Goal: Download file/media

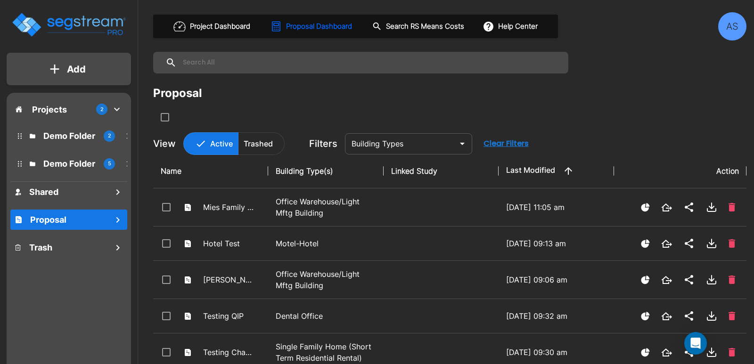
click at [723, 24] on div "AS" at bounding box center [732, 26] width 28 height 28
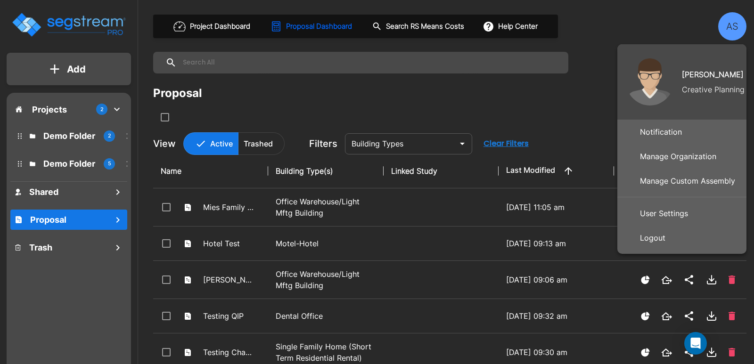
click at [661, 153] on p "Manage Organization" at bounding box center [678, 156] width 84 height 19
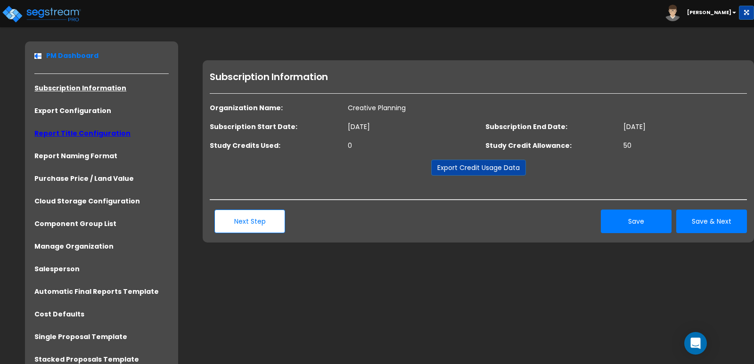
scroll to position [45, 0]
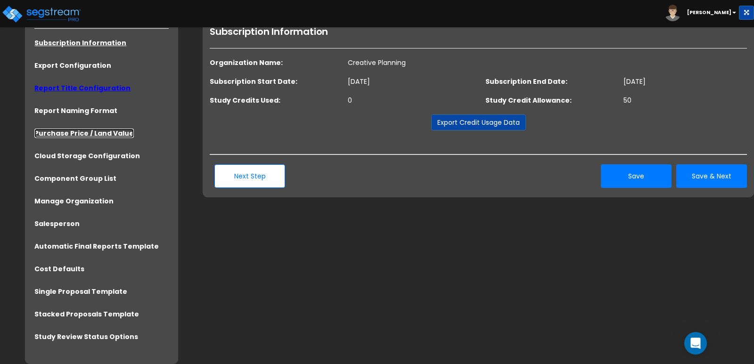
click at [81, 132] on link "Purchase Price / Land Value" at bounding box center [83, 133] width 99 height 9
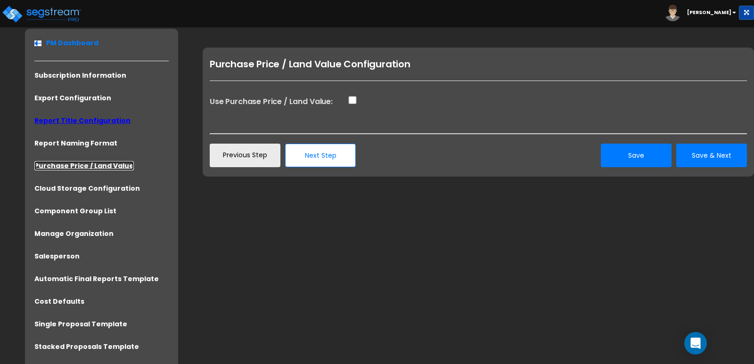
scroll to position [23, 0]
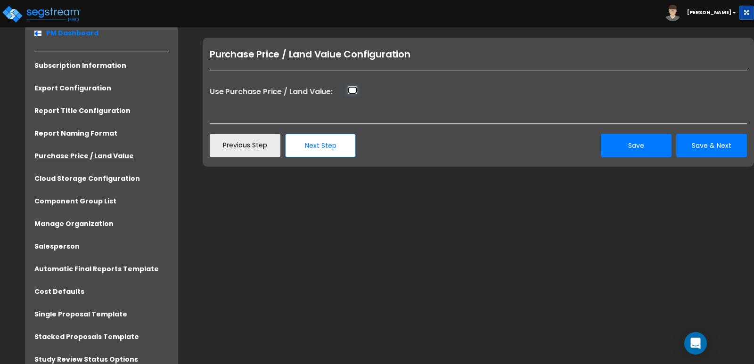
click at [353, 92] on input "Use Purchase Price / Land Value:" at bounding box center [352, 90] width 9 height 8
checkbox input "true"
click at [647, 141] on button "Save" at bounding box center [635, 146] width 71 height 24
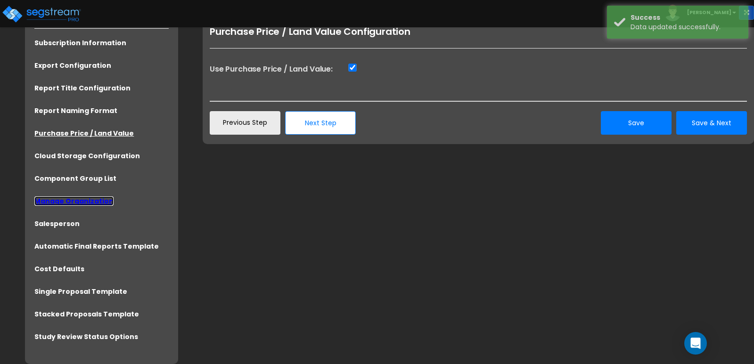
click at [87, 203] on link "Manage Organization" at bounding box center [73, 200] width 79 height 9
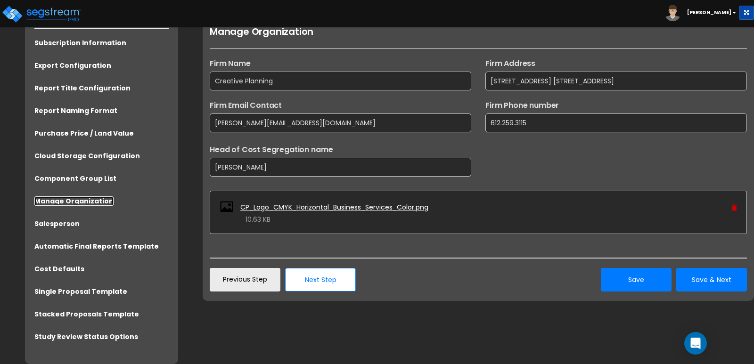
scroll to position [0, 0]
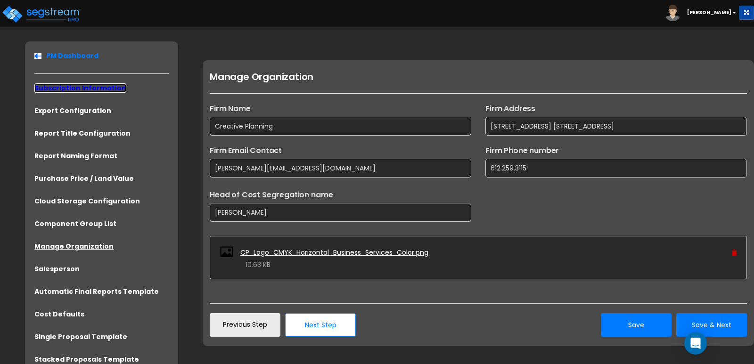
click at [81, 89] on link "Subscription Information" at bounding box center [80, 87] width 92 height 9
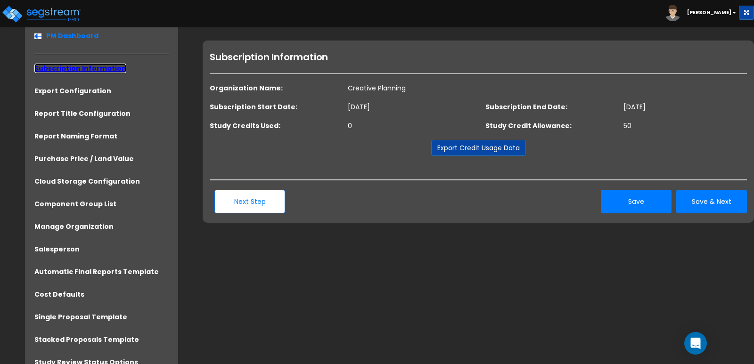
scroll to position [23, 0]
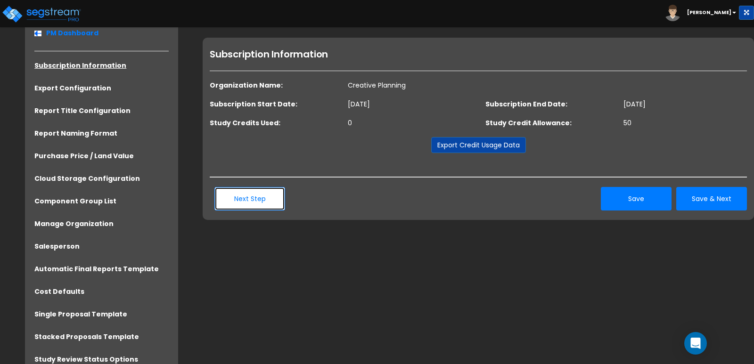
click at [266, 200] on button "Next Step" at bounding box center [249, 199] width 71 height 24
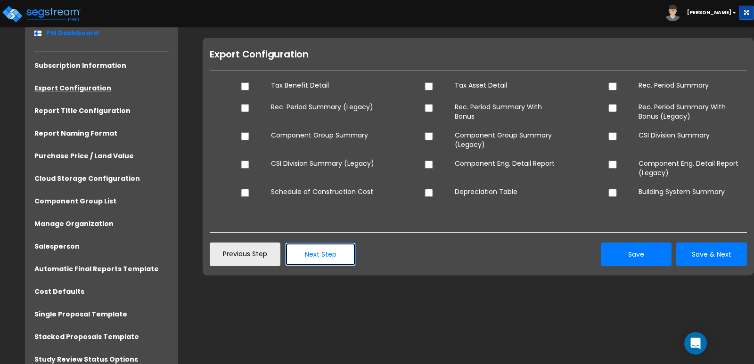
click at [311, 260] on button "Next Step" at bounding box center [320, 255] width 71 height 24
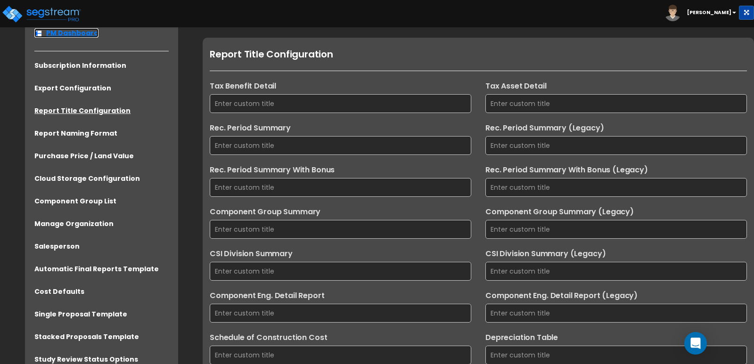
click at [85, 35] on link "PM Dashboard" at bounding box center [66, 32] width 64 height 9
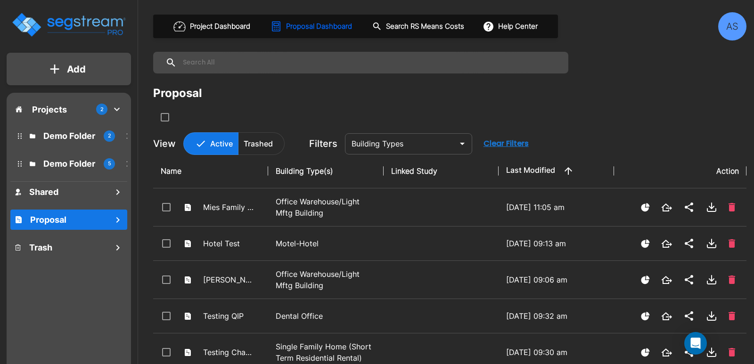
click at [734, 24] on div "AS" at bounding box center [732, 26] width 28 height 28
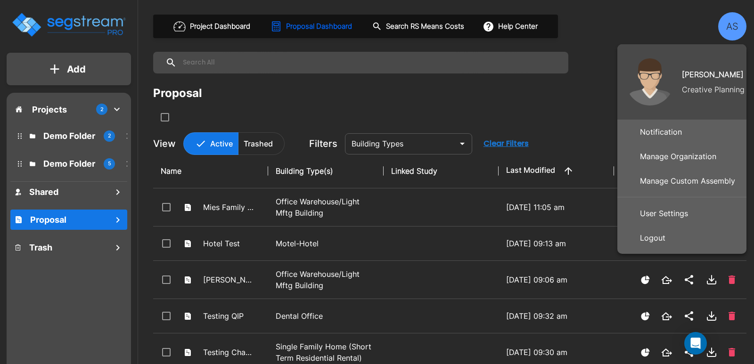
click at [673, 206] on p "User Settings" at bounding box center [664, 213] width 56 height 19
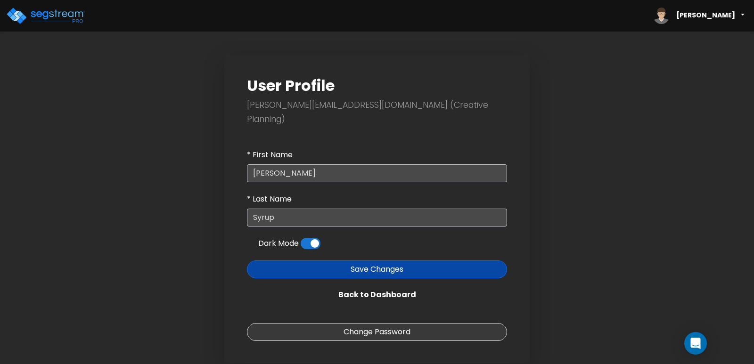
click at [720, 21] on span "[PERSON_NAME]" at bounding box center [698, 16] width 99 height 24
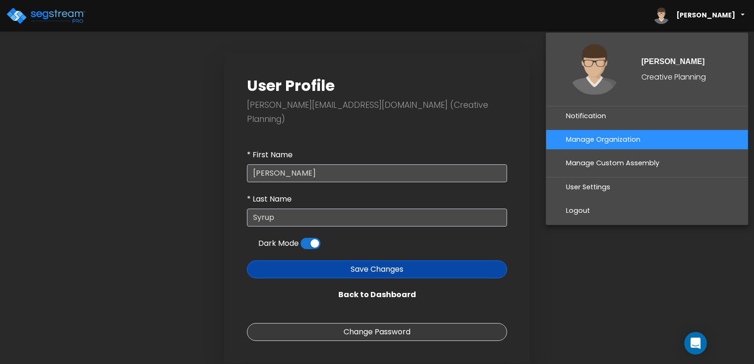
click at [597, 137] on link "Manage Organization" at bounding box center [647, 139] width 202 height 19
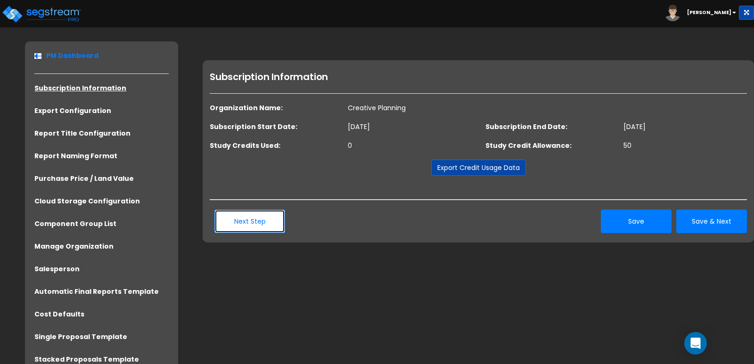
click at [258, 229] on button "Next Step" at bounding box center [249, 222] width 71 height 24
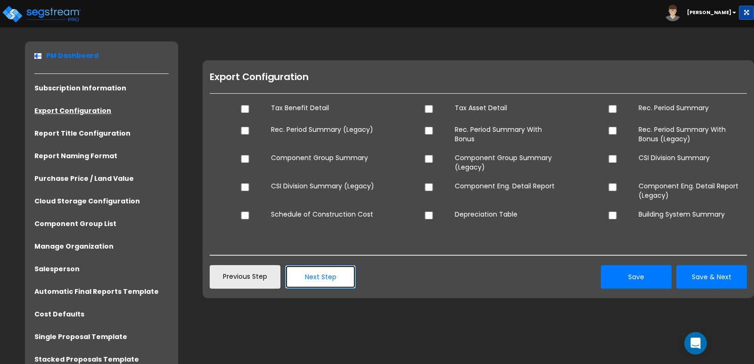
click at [329, 278] on button "Next Step" at bounding box center [320, 277] width 71 height 24
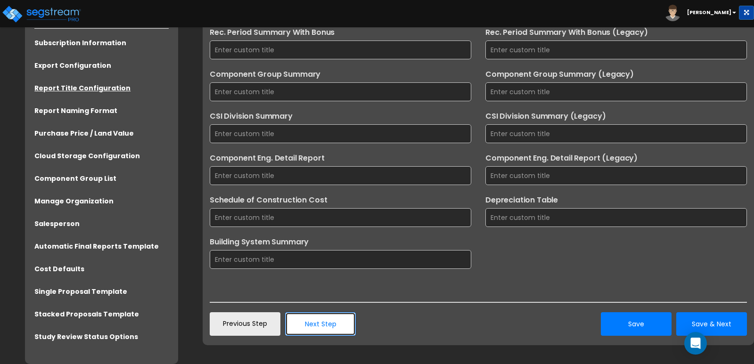
click at [312, 333] on button "Next Step" at bounding box center [320, 324] width 71 height 24
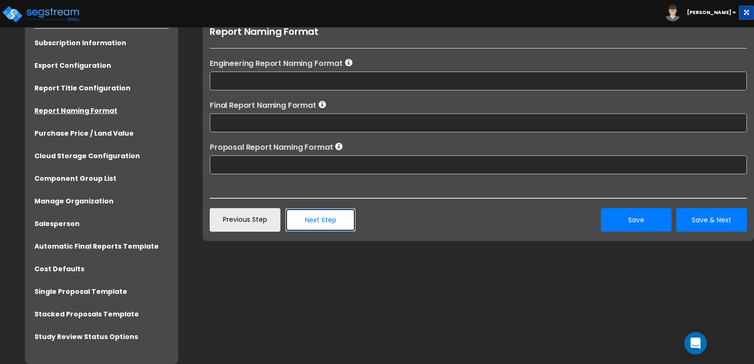
click at [333, 223] on button "Next Step" at bounding box center [320, 220] width 71 height 24
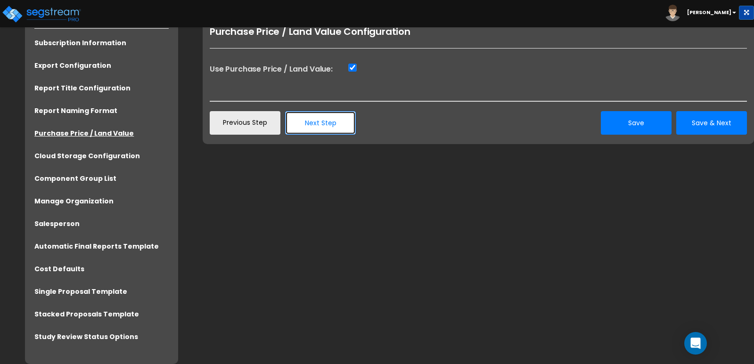
click at [329, 125] on button "Next Step" at bounding box center [320, 123] width 71 height 24
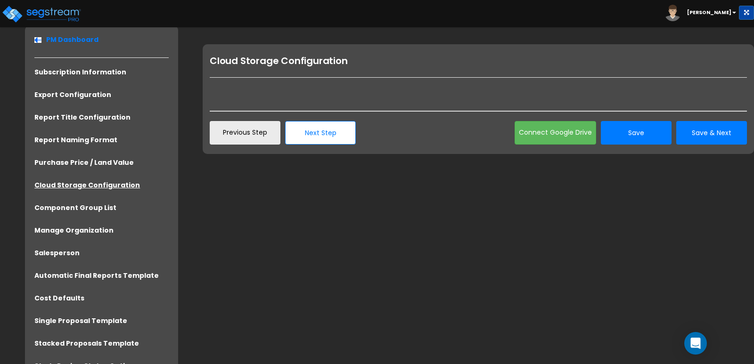
scroll to position [0, 0]
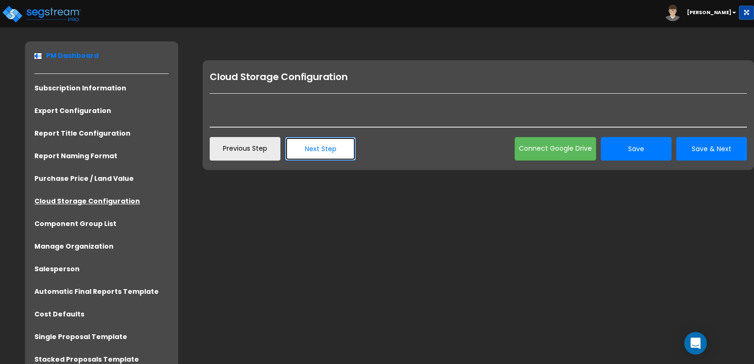
click at [332, 152] on button "Next Step" at bounding box center [320, 149] width 71 height 24
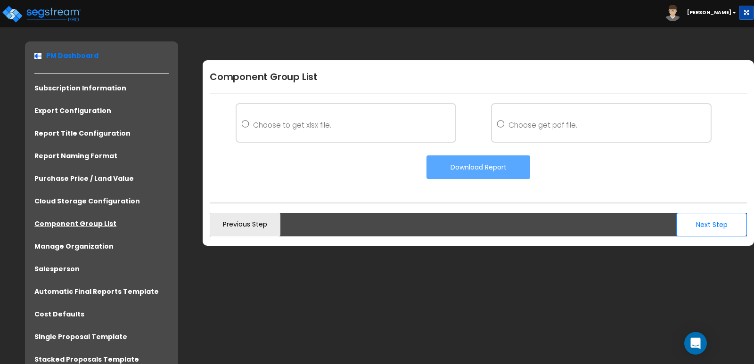
scroll to position [45, 0]
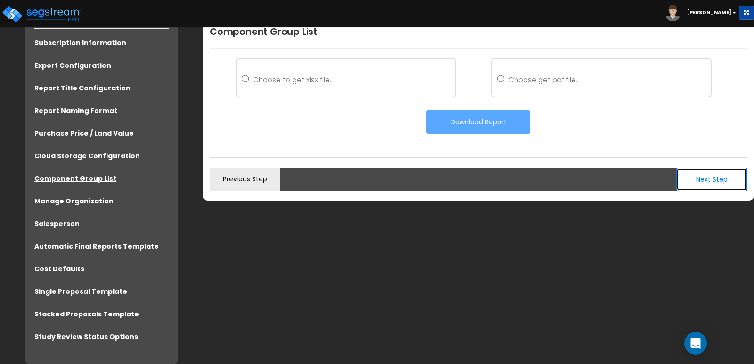
click at [702, 184] on button "Next Step" at bounding box center [711, 180] width 71 height 24
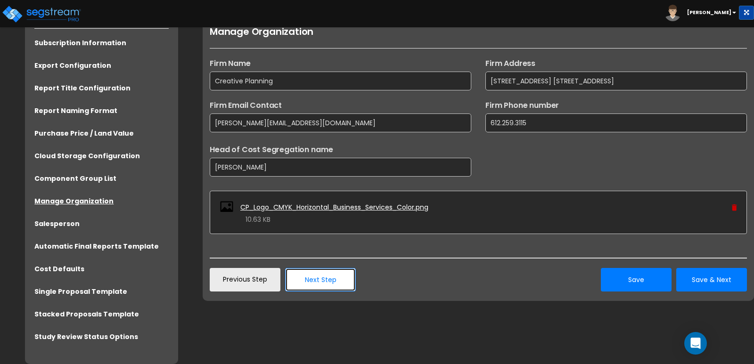
click at [328, 283] on button "Next Step" at bounding box center [320, 280] width 71 height 24
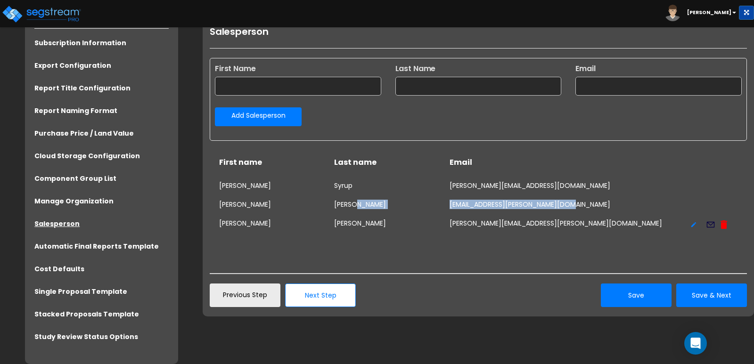
drag, startPoint x: 448, startPoint y: 204, endPoint x: 571, endPoint y: 211, distance: 123.1
click at [571, 211] on div "Noah Wright noah.wright@creativeplanning.com" at bounding box center [478, 206] width 518 height 19
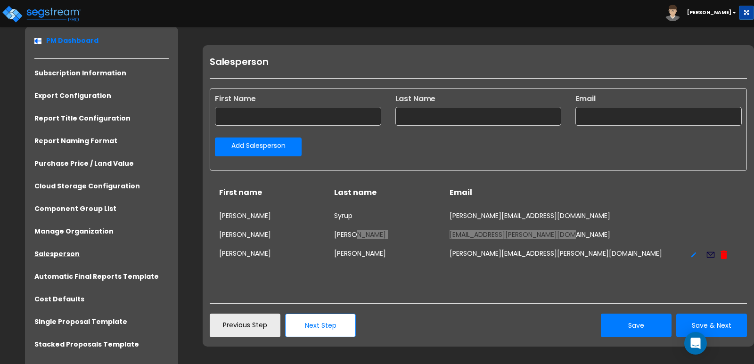
scroll to position [0, 0]
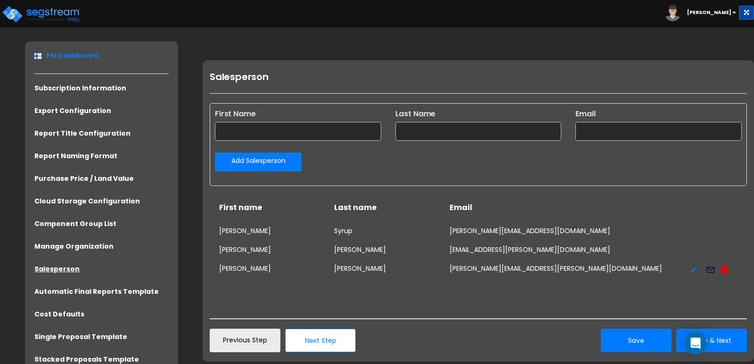
click at [717, 13] on b "Andrew" at bounding box center [709, 12] width 44 height 7
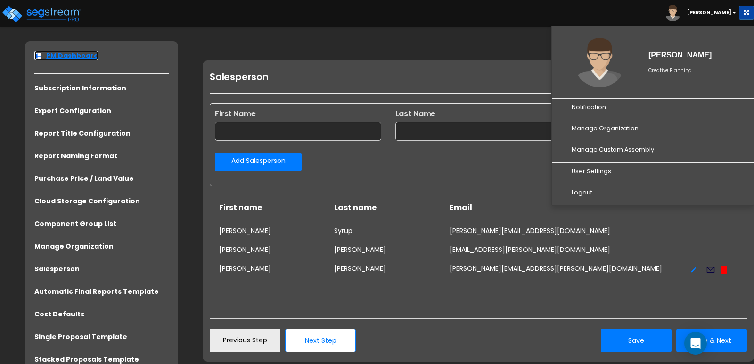
click at [77, 56] on link "PM Dashboard" at bounding box center [66, 55] width 64 height 9
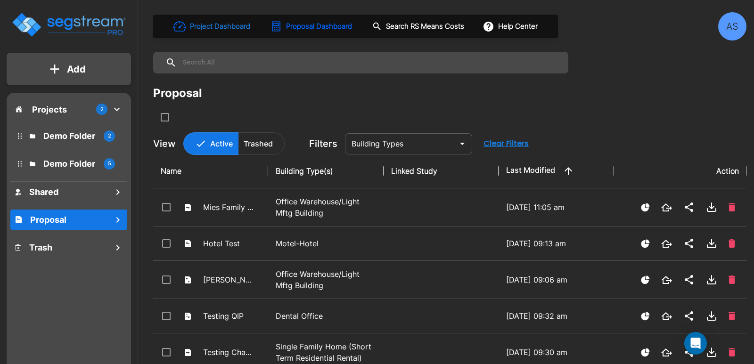
click at [208, 28] on h1 "Project Dashboard" at bounding box center [220, 26] width 60 height 11
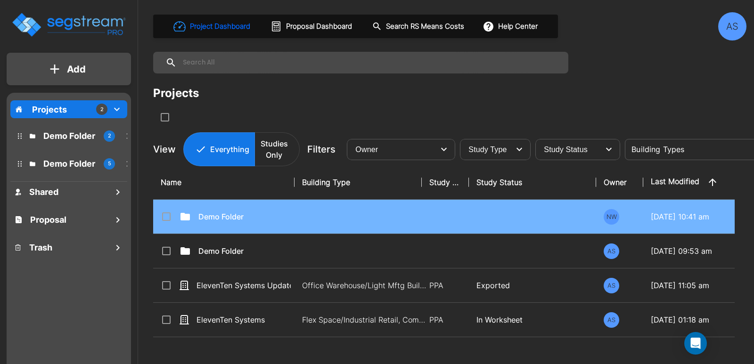
click at [527, 211] on td at bounding box center [532, 217] width 127 height 34
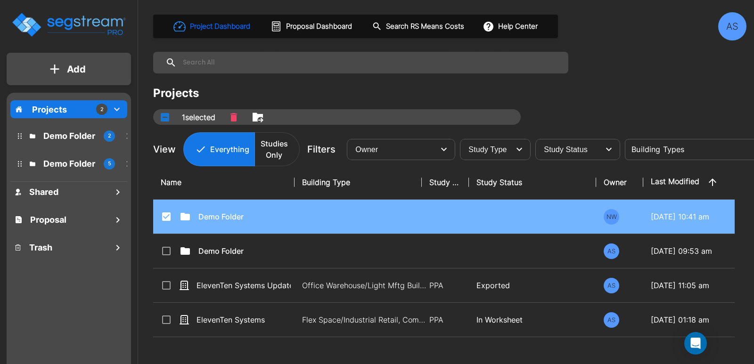
click at [163, 214] on input "select row Demo Folder" at bounding box center [165, 215] width 9 height 8
checkbox input "false"
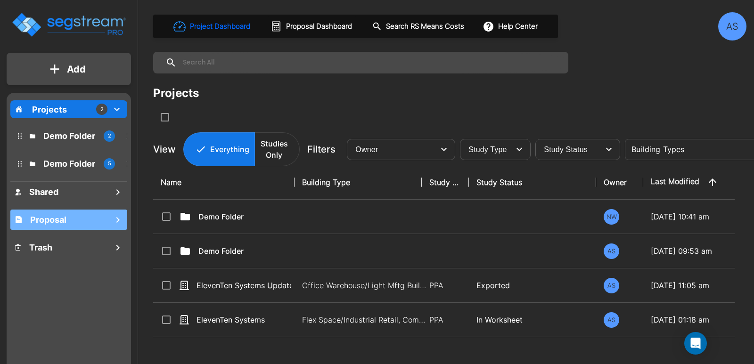
click at [116, 218] on icon "mailbox folders" at bounding box center [117, 219] width 11 height 11
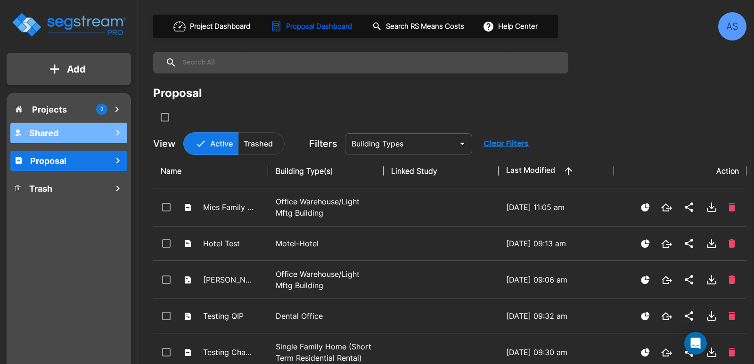
click at [118, 130] on icon "mailbox folders" at bounding box center [117, 132] width 11 height 11
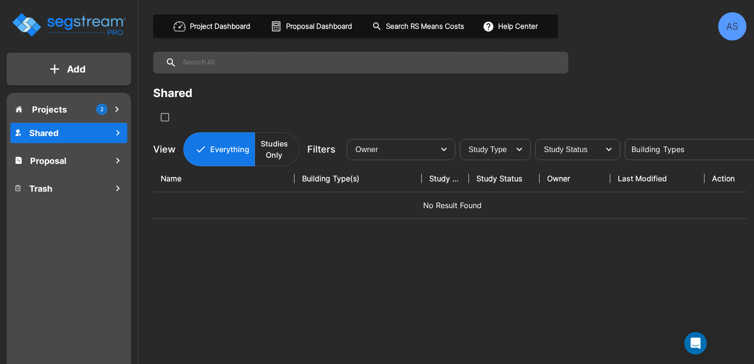
click at [117, 108] on icon "mailbox folders" at bounding box center [116, 109] width 3 height 6
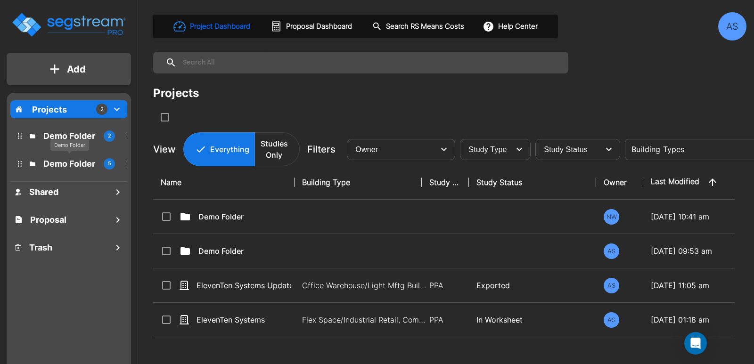
click at [57, 160] on p "Demo Folder" at bounding box center [69, 163] width 53 height 13
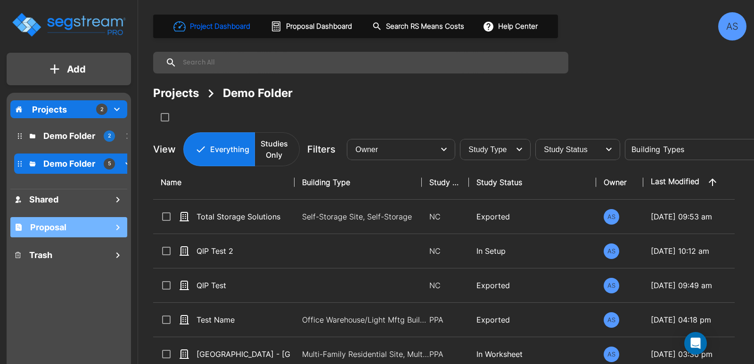
click at [63, 224] on h1 "Proposal" at bounding box center [48, 227] width 36 height 13
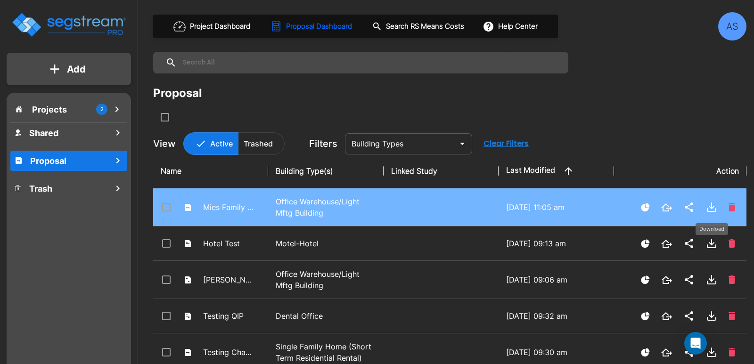
click at [711, 206] on icon "Download" at bounding box center [711, 206] width 0 height 6
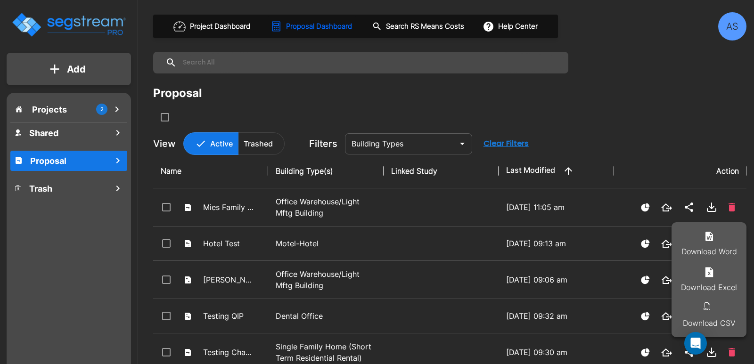
click at [715, 247] on li "Download Word" at bounding box center [708, 244] width 75 height 36
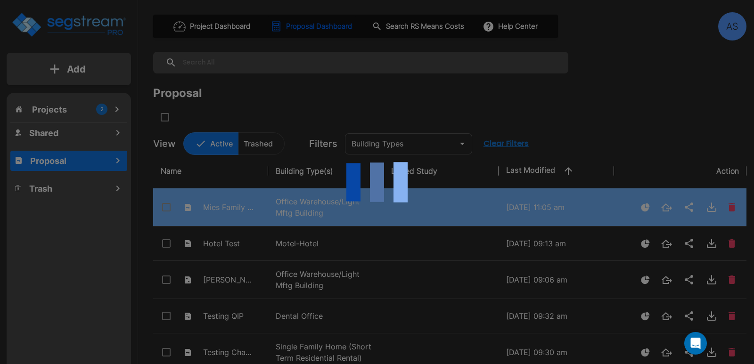
click at [705, 208] on div at bounding box center [377, 182] width 754 height 364
checkbox input "true"
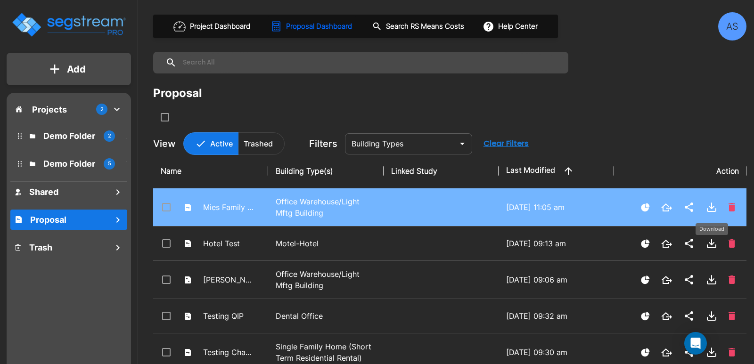
click at [713, 206] on icon "Download" at bounding box center [711, 207] width 11 height 11
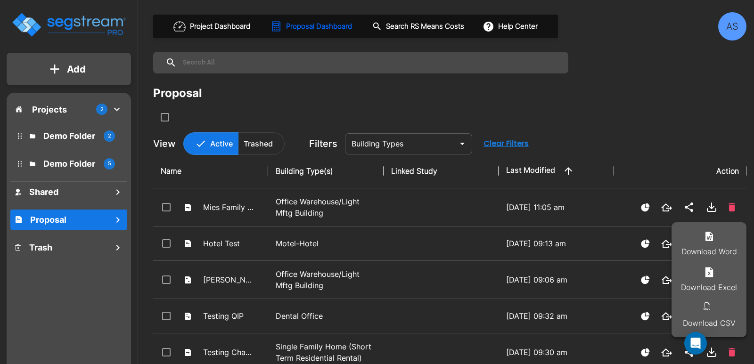
click at [708, 277] on icon at bounding box center [708, 272] width 11 height 11
